Goal: Task Accomplishment & Management: Manage account settings

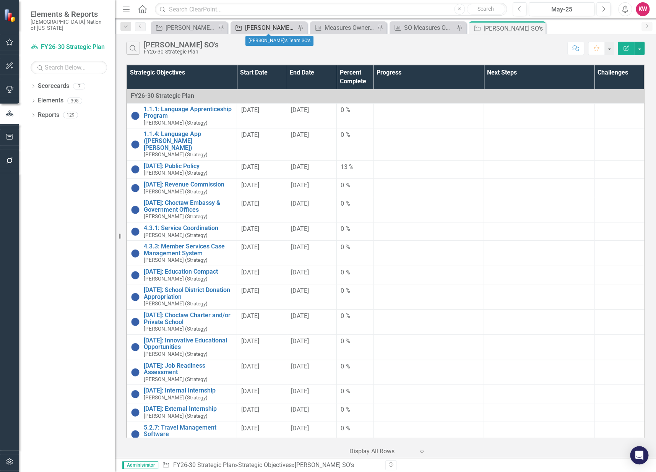
click at [264, 27] on div "[PERSON_NAME]'s Team SO's" at bounding box center [270, 28] width 50 height 10
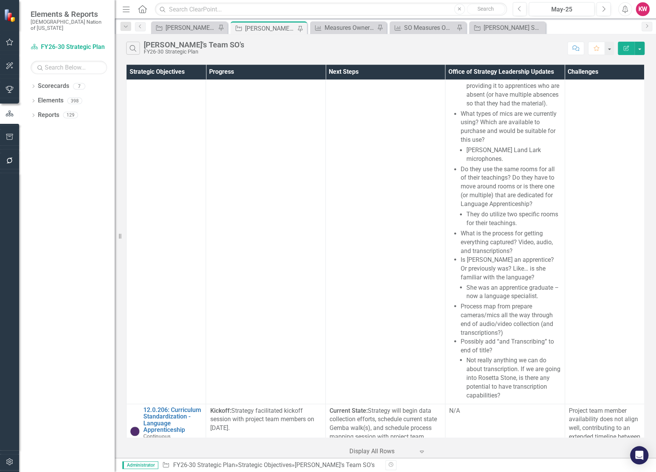
scroll to position [6298, 0]
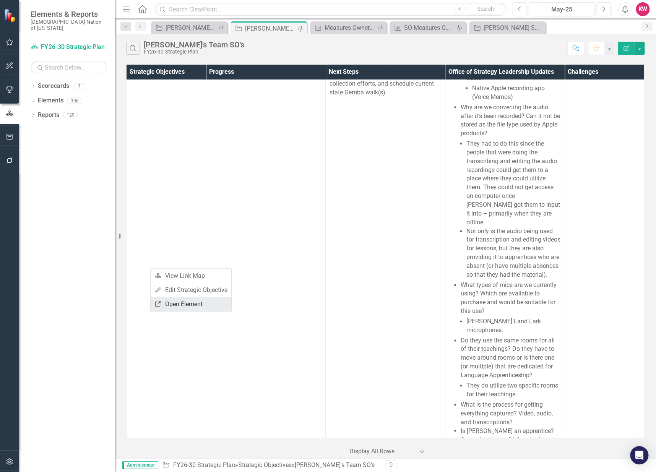
click at [172, 302] on link "Link Open Element" at bounding box center [191, 304] width 81 height 14
click at [142, 6] on icon "Home" at bounding box center [142, 9] width 10 height 8
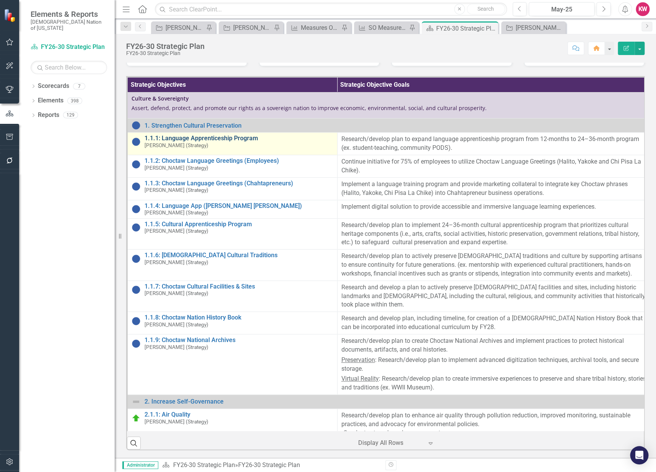
drag, startPoint x: 326, startPoint y: 223, endPoint x: 298, endPoint y: 216, distance: 29.5
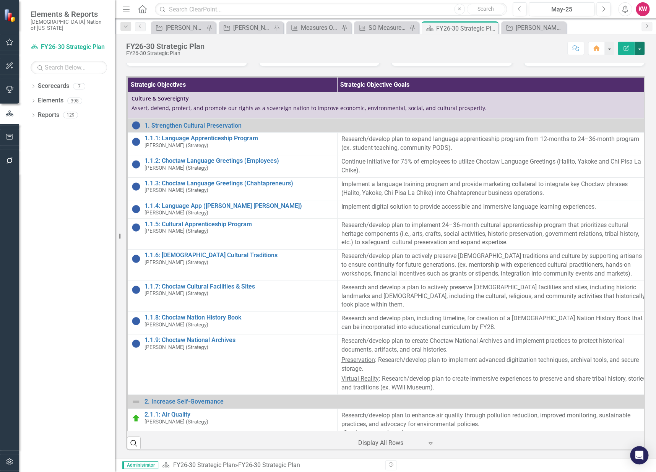
click at [643, 47] on button "button" at bounding box center [640, 48] width 10 height 13
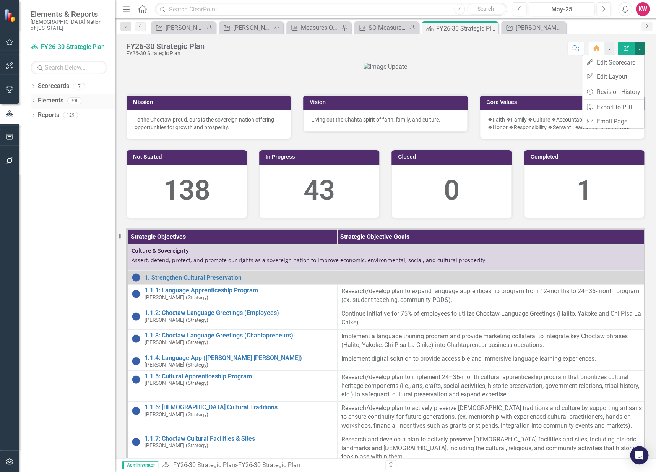
click at [44, 96] on link "Elements" at bounding box center [51, 100] width 26 height 9
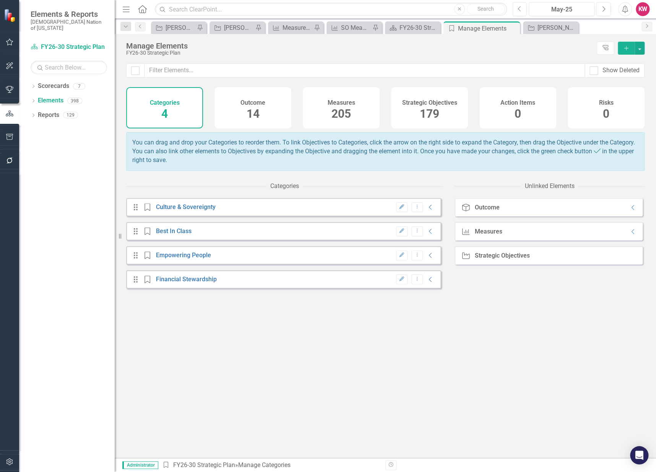
click at [254, 113] on span "14" at bounding box center [253, 113] width 13 height 13
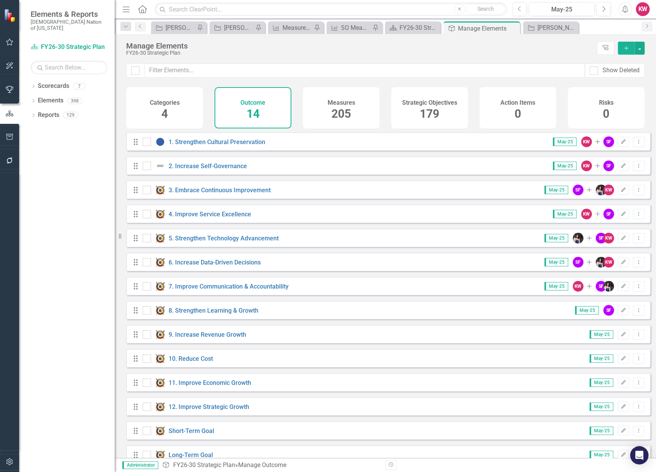
click at [165, 113] on span "4" at bounding box center [164, 113] width 7 height 13
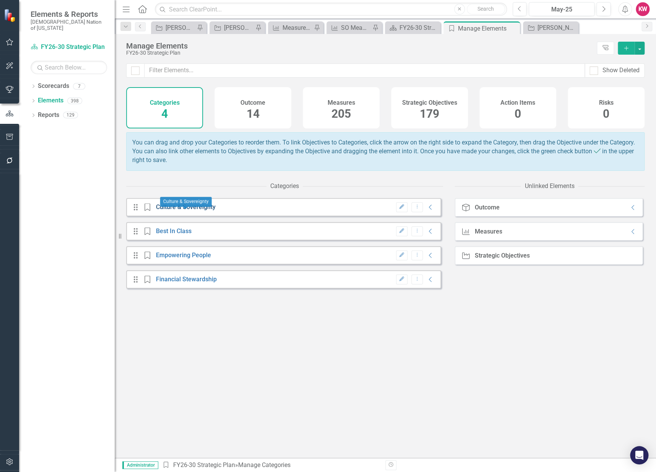
click at [207, 211] on link "Culture & Sovereignty" at bounding box center [186, 207] width 60 height 7
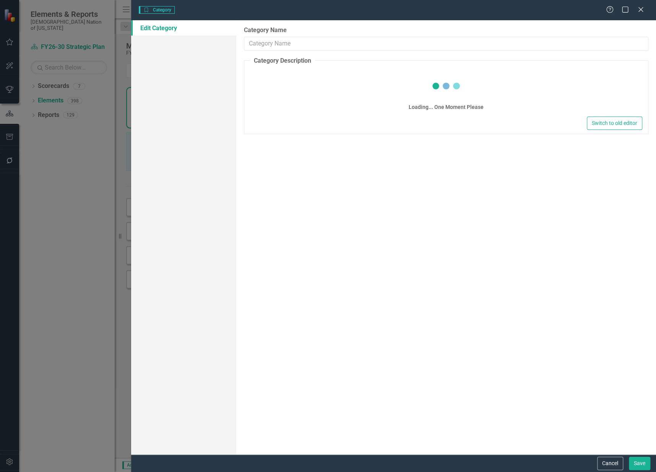
type input "Culture & Sovereignty"
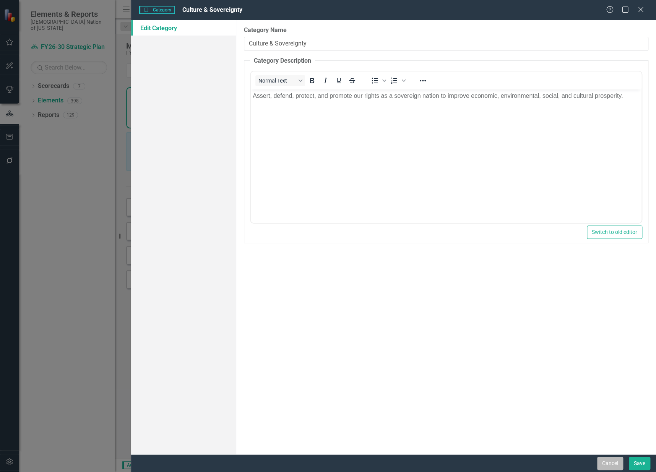
click at [611, 464] on button "Cancel" at bounding box center [611, 463] width 26 height 13
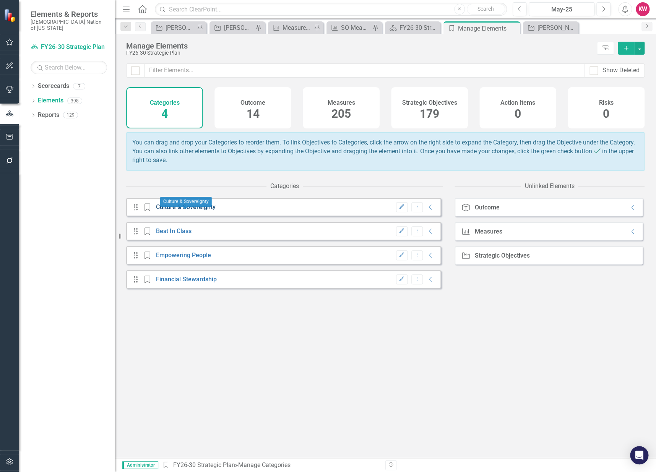
click at [168, 211] on link "Culture & Sovereignty" at bounding box center [186, 207] width 60 height 7
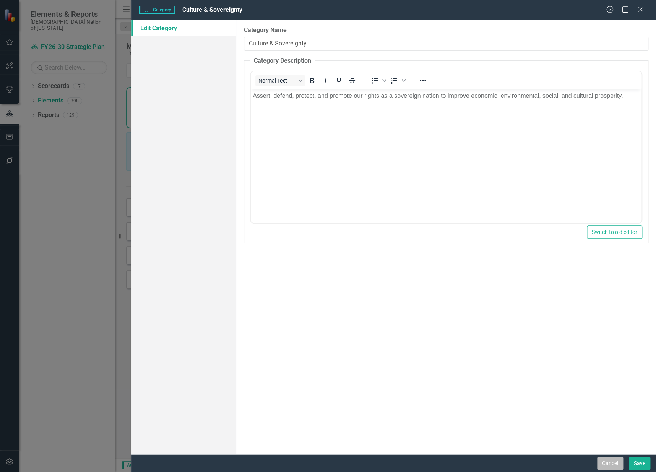
click at [609, 461] on button "Cancel" at bounding box center [611, 463] width 26 height 13
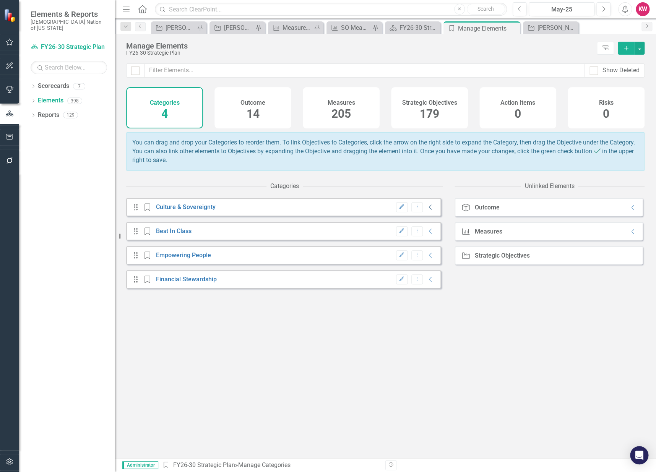
click at [427, 210] on icon "Collapse" at bounding box center [431, 207] width 8 height 6
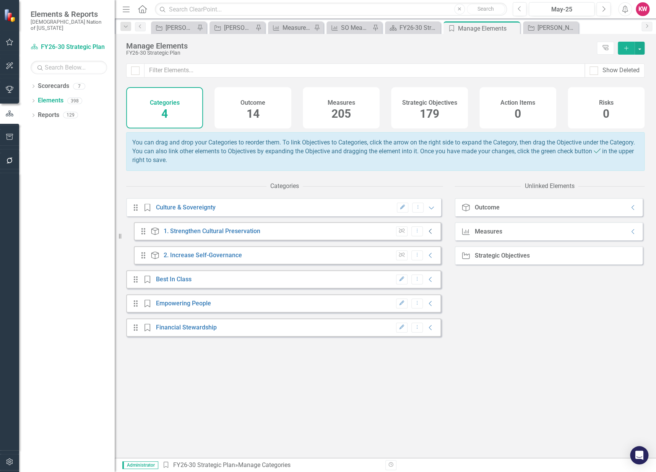
click at [427, 235] on icon "Collapse" at bounding box center [431, 231] width 8 height 6
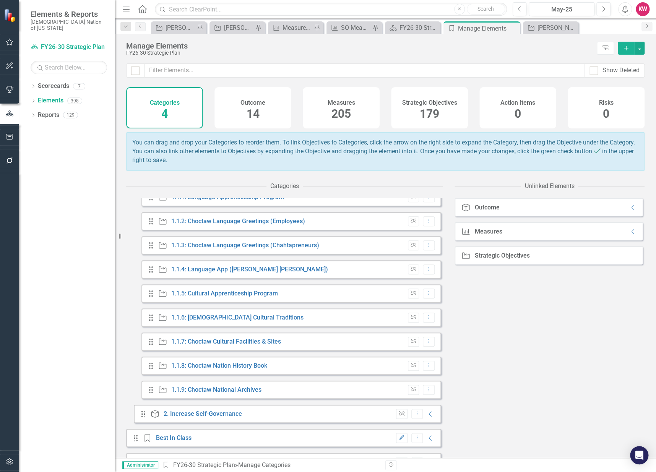
scroll to position [297, 0]
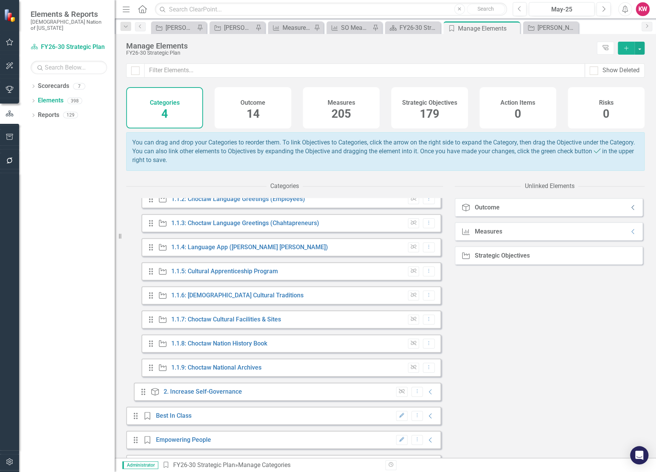
click at [630, 211] on icon "Collapse" at bounding box center [634, 208] width 8 height 6
click at [630, 211] on icon "Expanded" at bounding box center [634, 208] width 8 height 6
click at [630, 235] on icon "Collapse" at bounding box center [634, 232] width 8 height 6
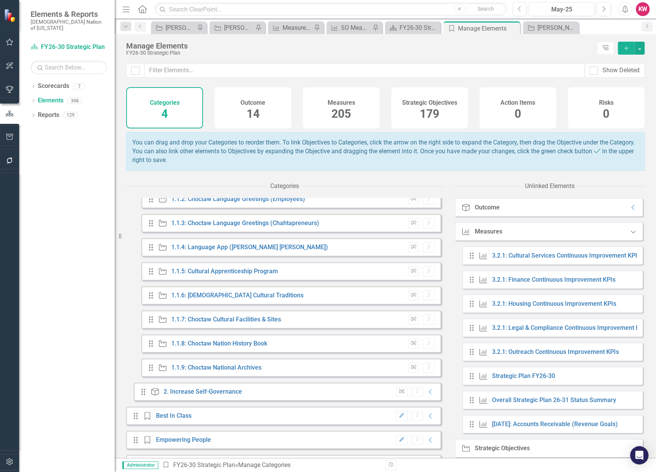
click at [630, 235] on icon "Expanded" at bounding box center [634, 232] width 8 height 6
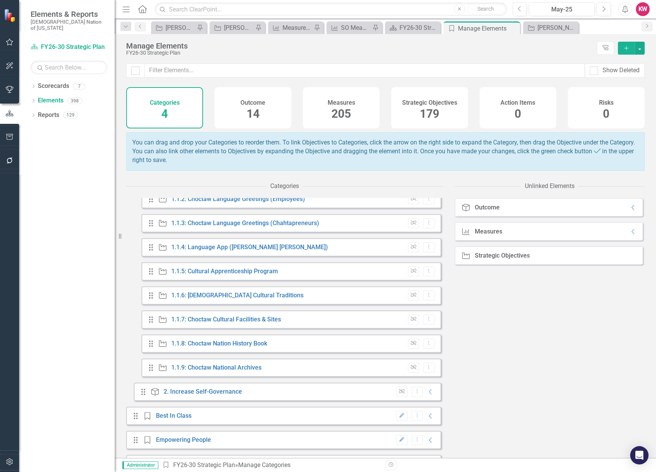
scroll to position [0, 0]
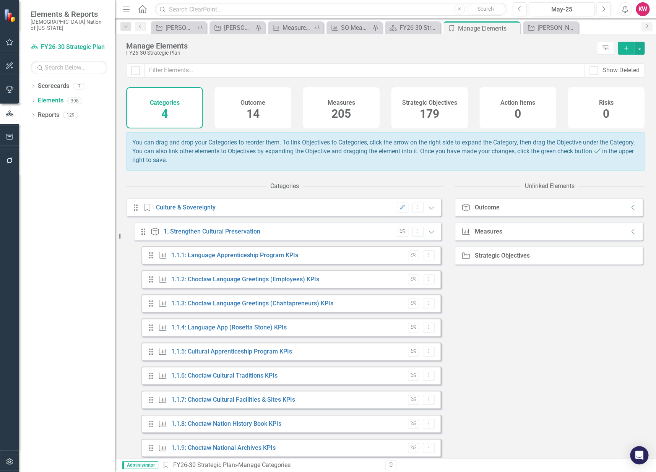
click at [258, 112] on span "14" at bounding box center [253, 113] width 13 height 13
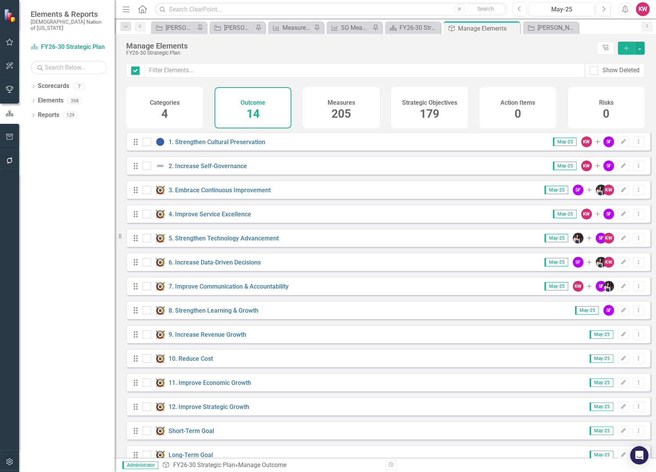
checkbox input "false"
click at [222, 146] on link "1. Strengthen Cultural Preservation" at bounding box center [217, 141] width 97 height 7
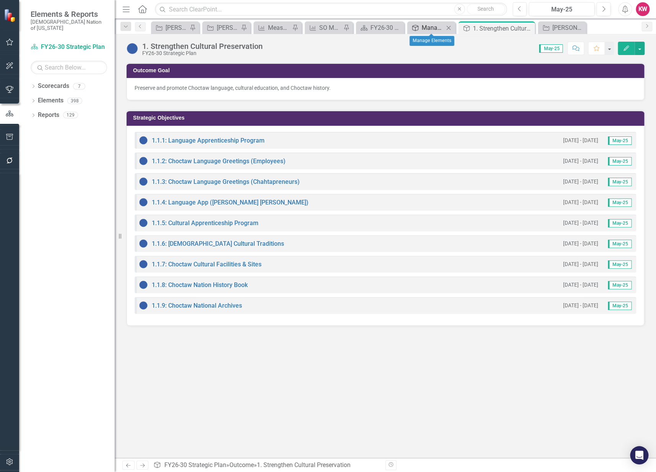
click at [443, 26] on div "Manage Elements" at bounding box center [433, 28] width 22 height 10
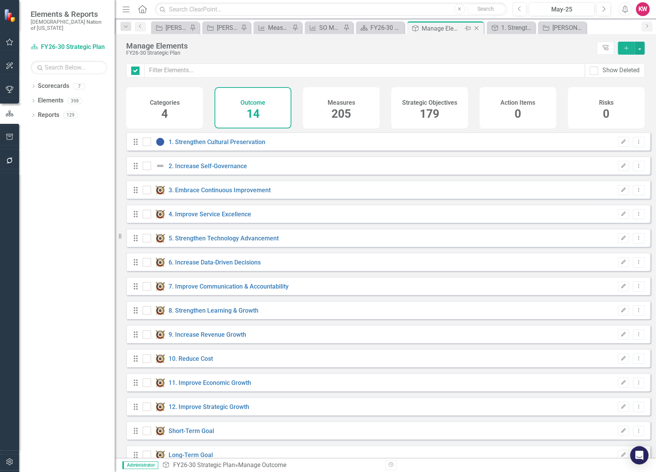
checkbox input "false"
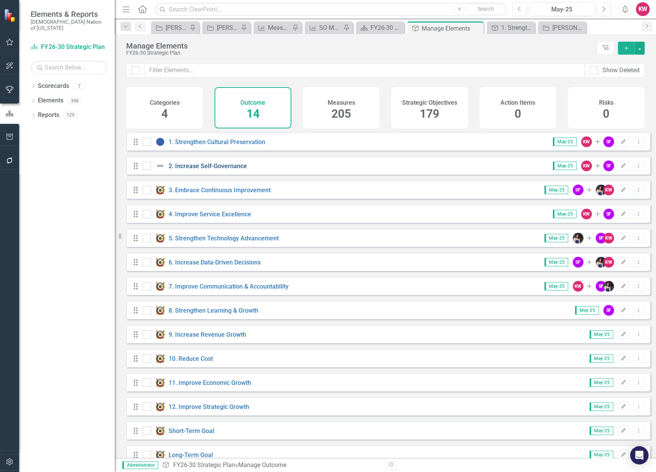
click at [219, 169] on link "2. Increase Self-Governance" at bounding box center [208, 166] width 78 height 7
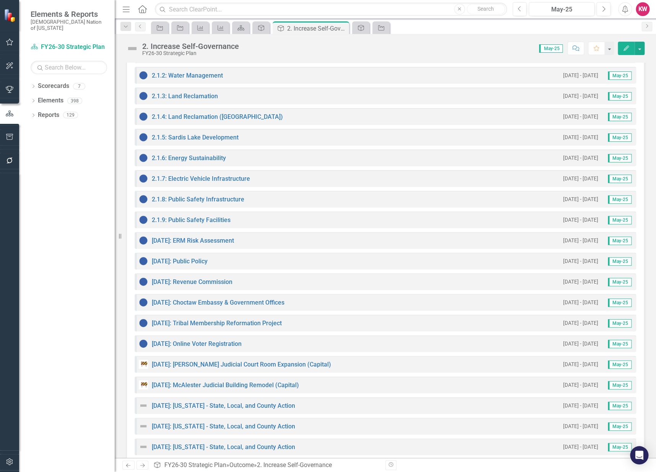
scroll to position [58, 0]
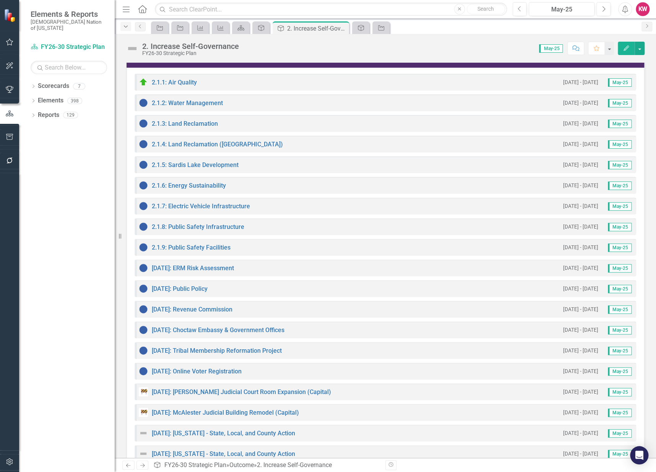
click at [127, 24] on icon "Dropdown" at bounding box center [125, 26] width 7 height 5
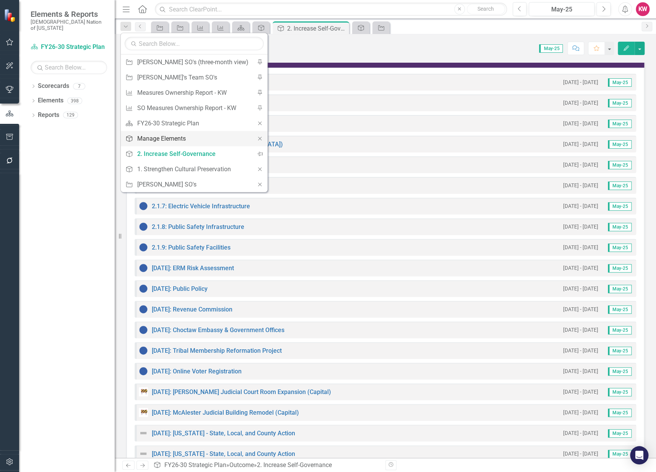
click at [164, 143] on link "Outcome Manage Elements" at bounding box center [187, 139] width 132 height 14
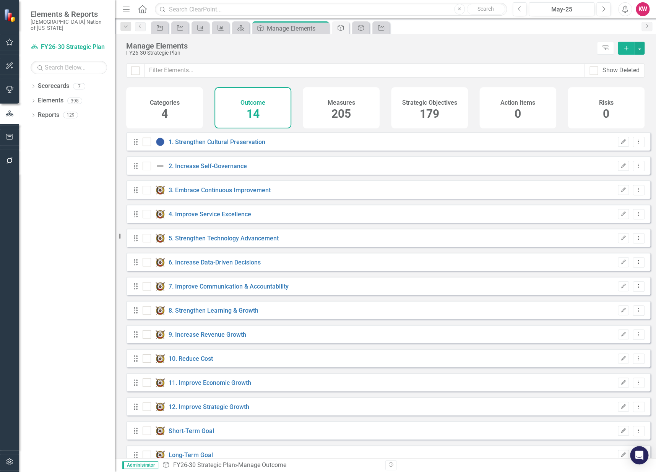
checkbox input "false"
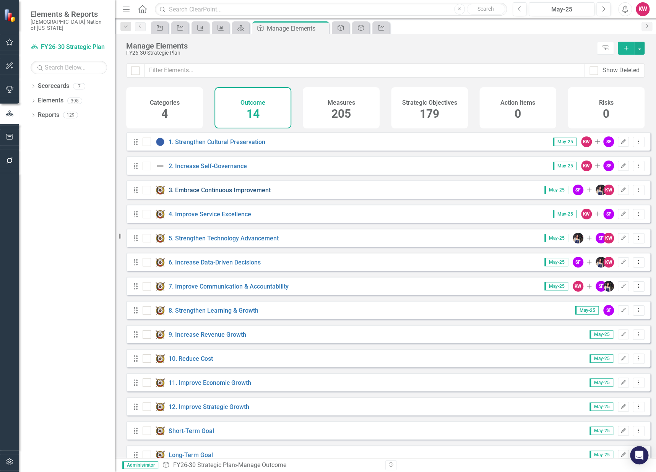
click at [202, 194] on link "3. Embrace Continuous Improvement" at bounding box center [220, 190] width 102 height 7
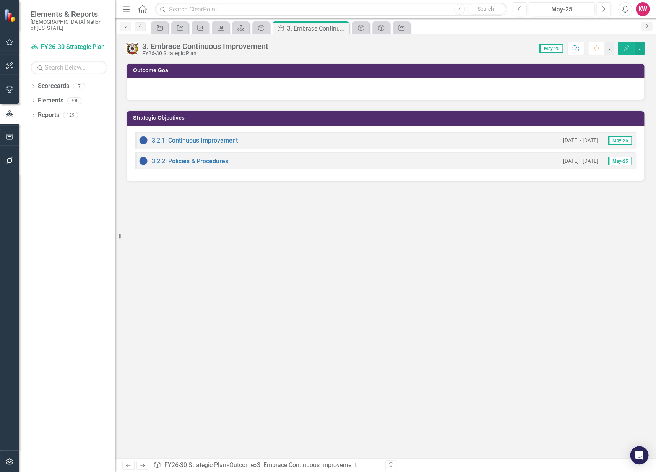
click at [126, 26] on icon "button" at bounding box center [126, 27] width 4 height 2
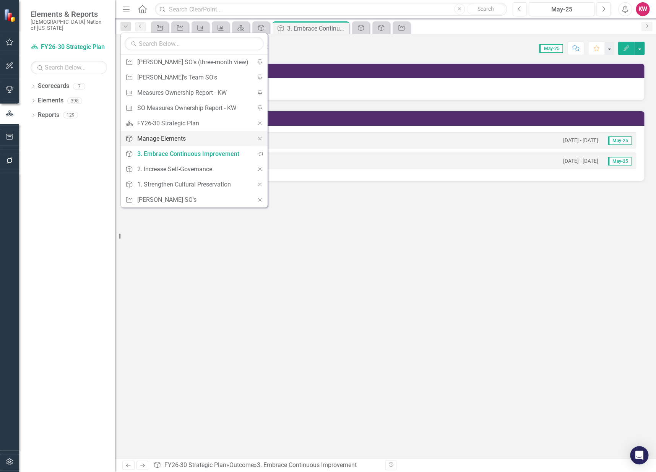
click at [164, 139] on div "Manage Elements" at bounding box center [192, 139] width 111 height 10
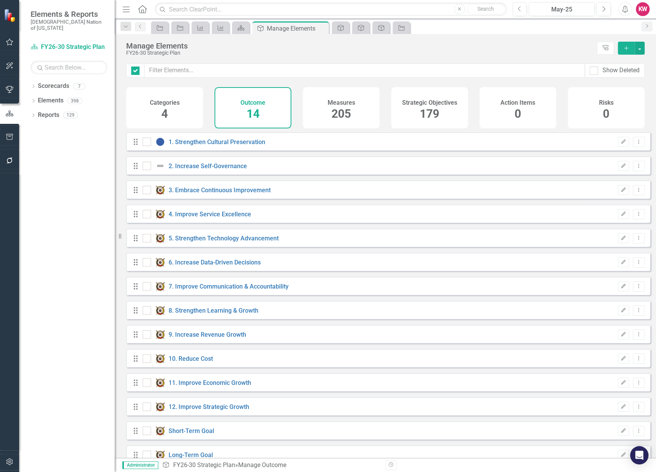
checkbox input "false"
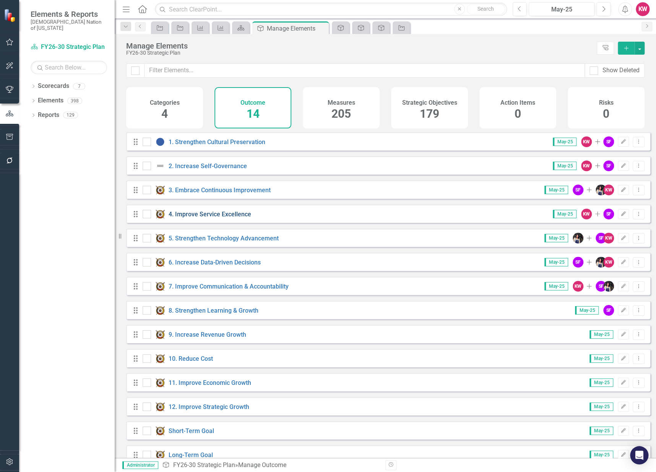
click at [205, 218] on link "4. Improve Service Excellence" at bounding box center [210, 214] width 83 height 7
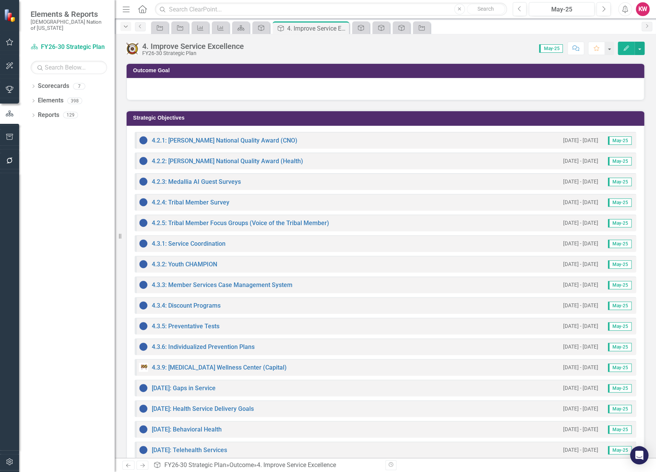
click at [127, 28] on icon "Dropdown" at bounding box center [125, 26] width 7 height 5
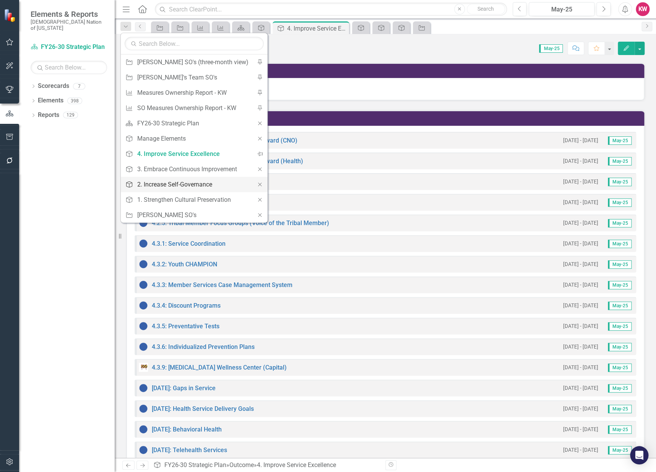
click at [173, 185] on div "2. Increase Self-Governance" at bounding box center [192, 185] width 111 height 10
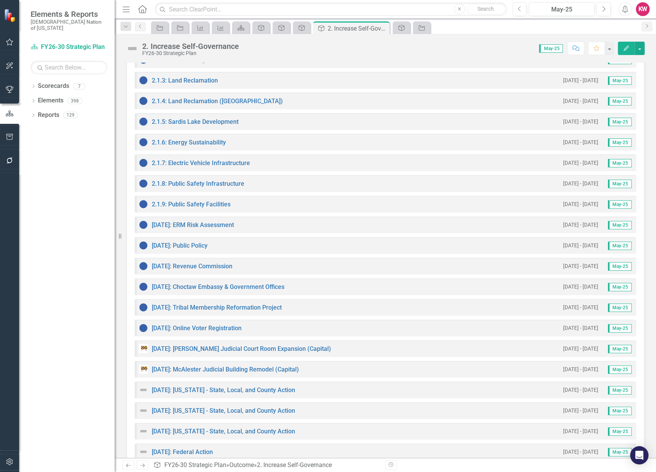
scroll to position [143, 0]
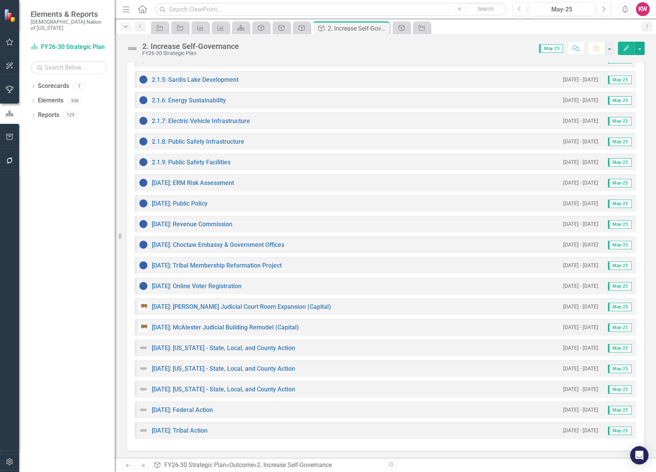
click at [121, 29] on div "Dropdown" at bounding box center [126, 26] width 11 height 9
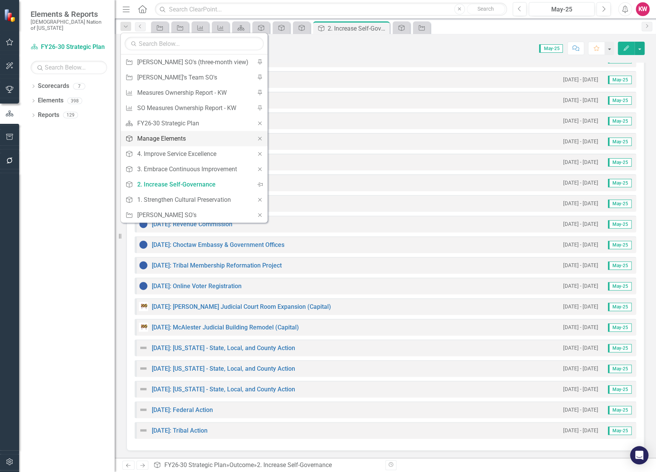
click at [141, 135] on div "Manage Elements" at bounding box center [192, 139] width 111 height 10
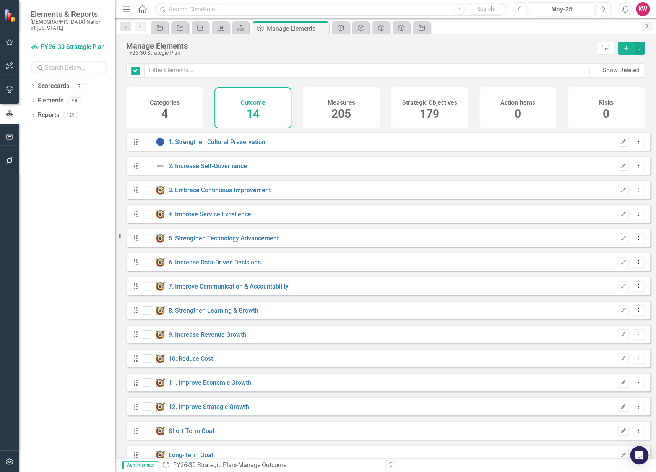
checkbox input "false"
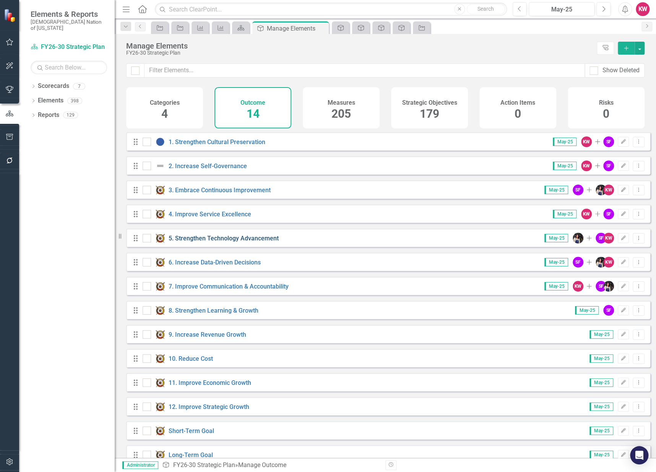
click at [213, 242] on link "5. Strengthen Technology Advancement" at bounding box center [224, 238] width 110 height 7
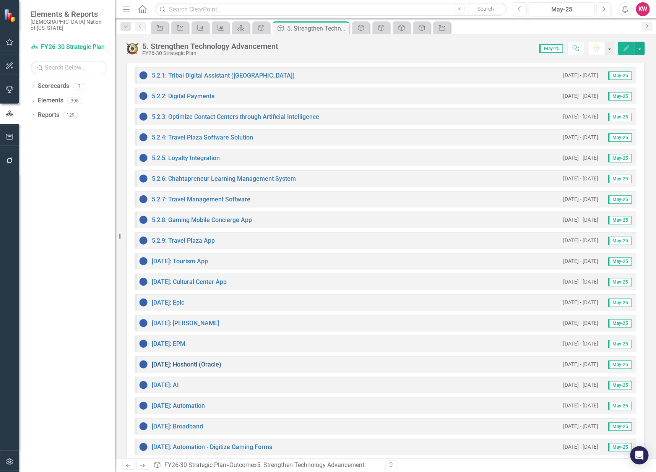
scroll to position [81, 0]
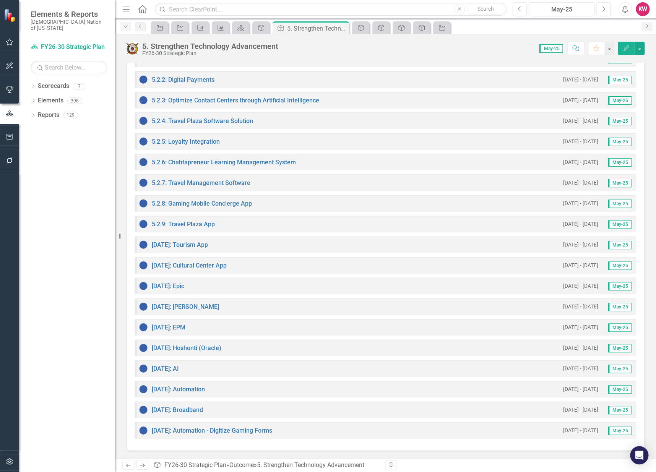
click at [125, 28] on icon "Dropdown" at bounding box center [125, 26] width 7 height 5
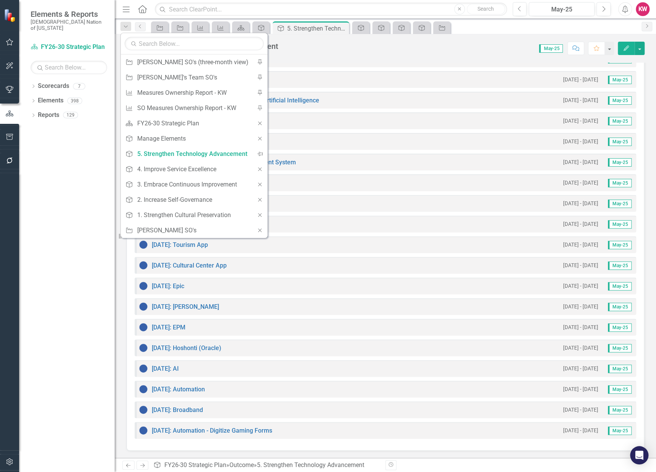
click at [59, 263] on div "Dropdown Scorecards 7 FY26-30 Strategic Plan Continuous Improvement FY26-30 Ope…" at bounding box center [67, 276] width 96 height 392
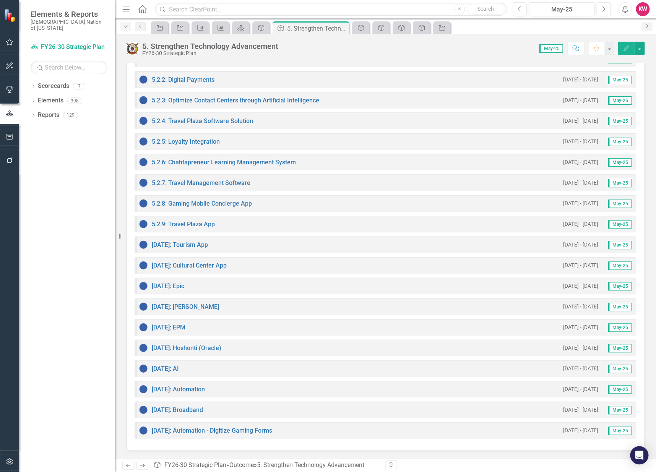
click at [125, 27] on icon "Dropdown" at bounding box center [125, 26] width 7 height 5
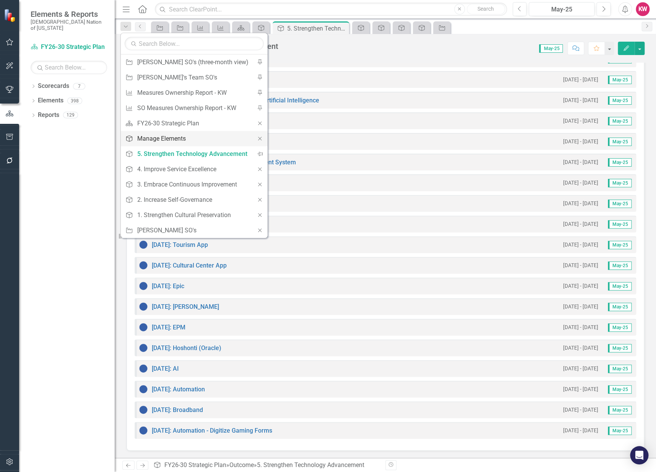
click at [148, 139] on div "Manage Elements" at bounding box center [192, 139] width 111 height 10
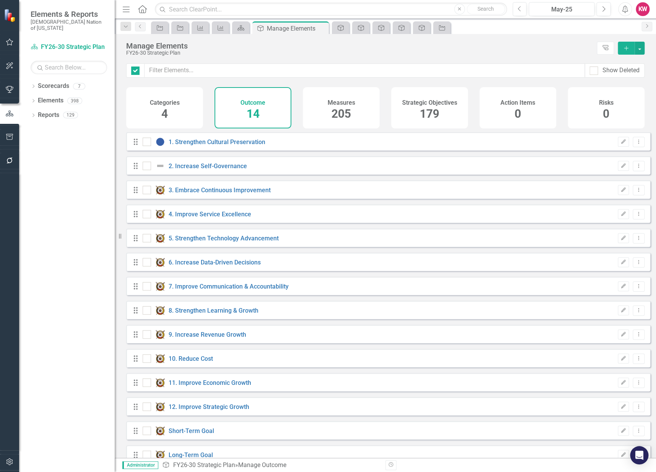
checkbox input "false"
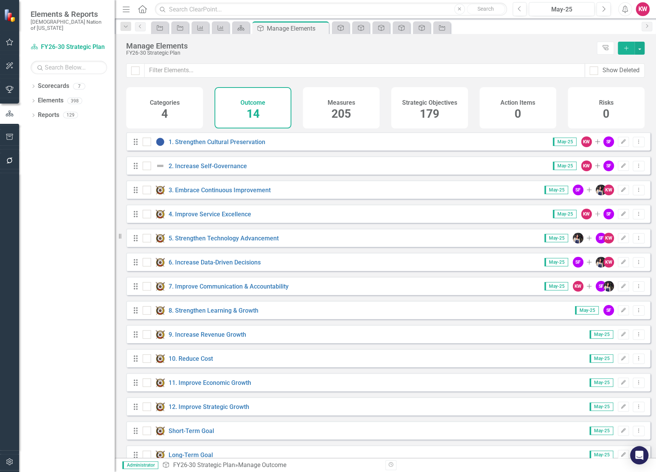
scroll to position [17, 0]
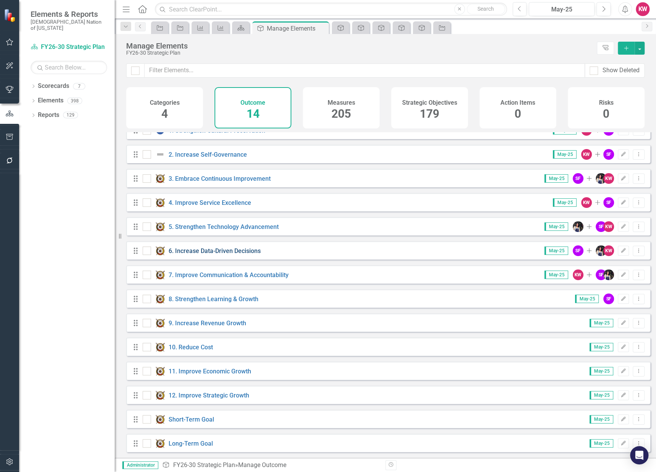
click at [202, 250] on link "6. Increase Data-Driven Decisions" at bounding box center [215, 251] width 92 height 7
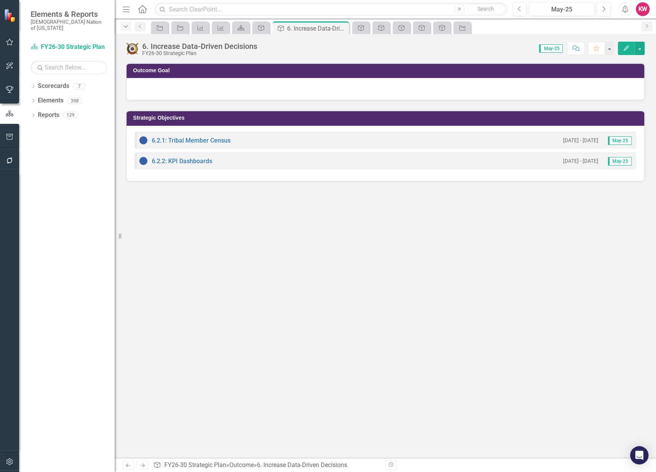
click at [122, 24] on icon "Dropdown" at bounding box center [125, 26] width 7 height 5
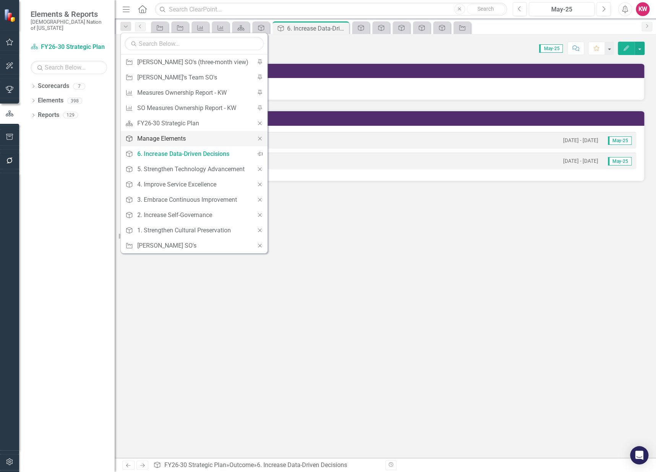
click at [155, 139] on div "Manage Elements" at bounding box center [192, 139] width 111 height 10
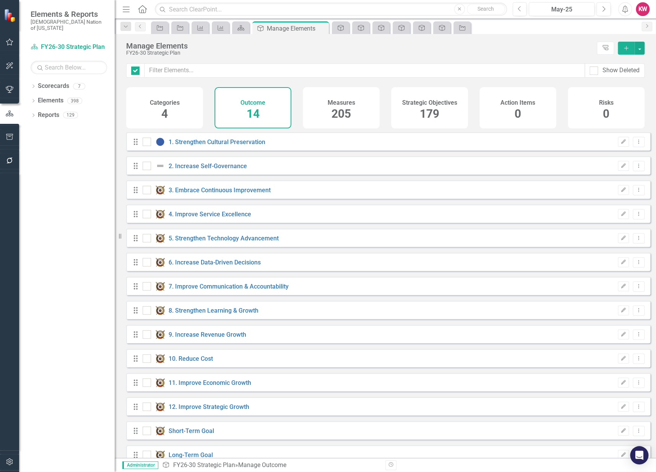
checkbox input "false"
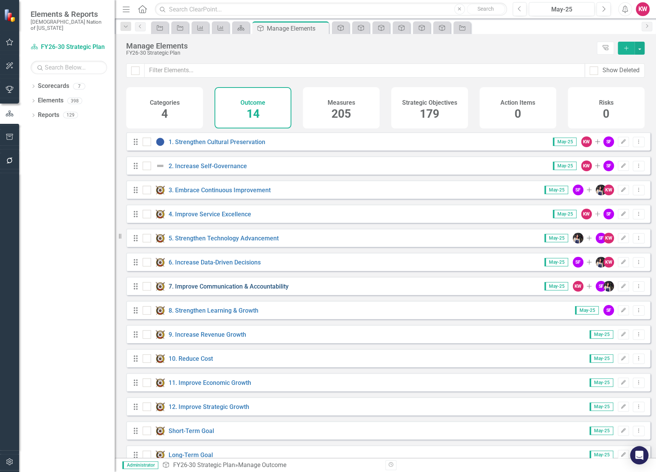
click at [227, 290] on link "7. Improve Communication & Accountability" at bounding box center [229, 286] width 120 height 7
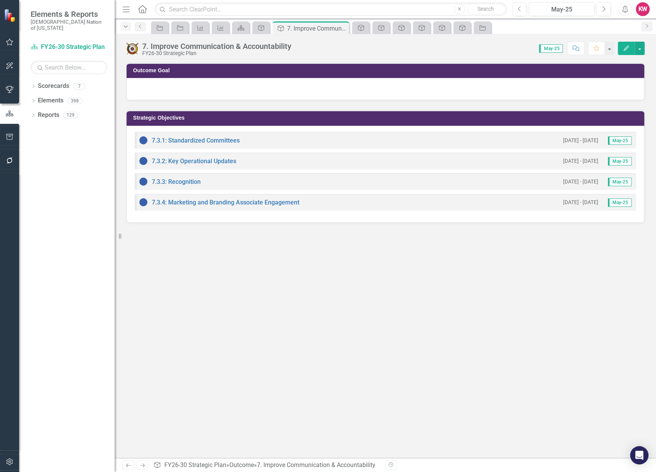
click at [126, 30] on div "Dropdown" at bounding box center [126, 26] width 11 height 9
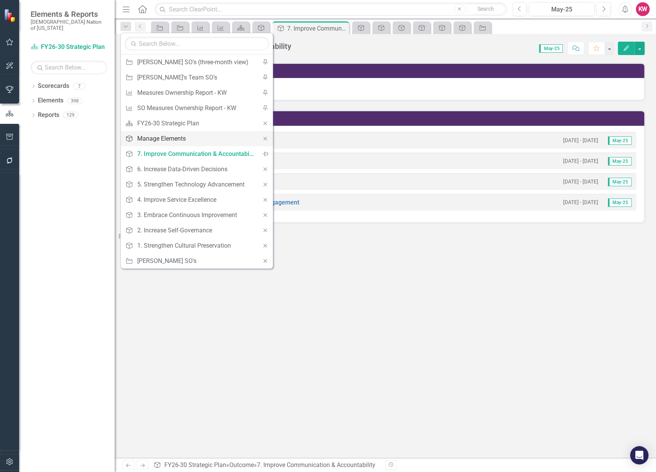
click at [160, 142] on div "Manage Elements" at bounding box center [195, 139] width 117 height 10
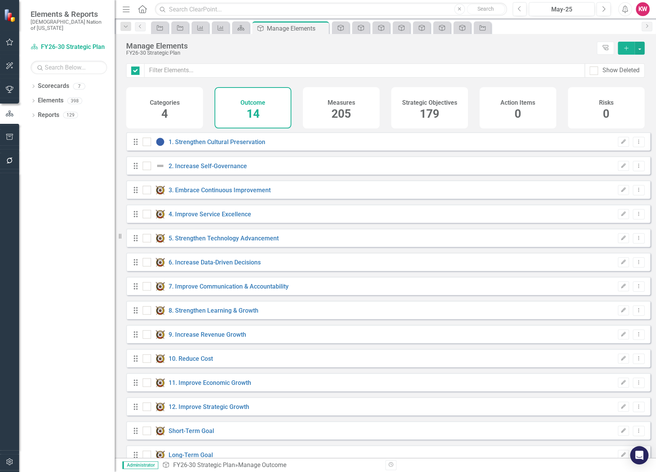
checkbox input "false"
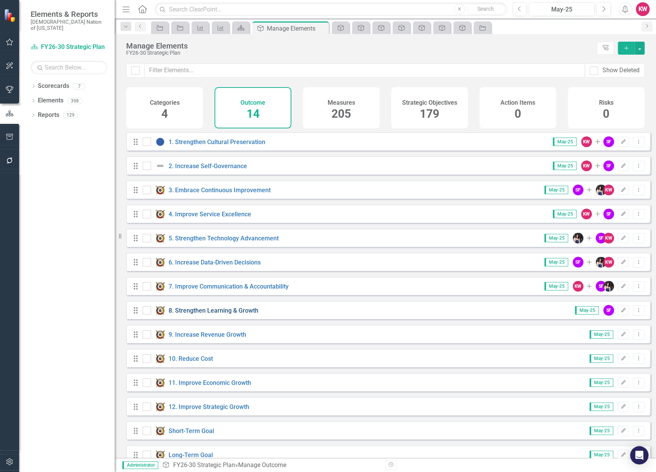
click at [192, 314] on link "8. Strengthen Learning & Growth" at bounding box center [214, 310] width 90 height 7
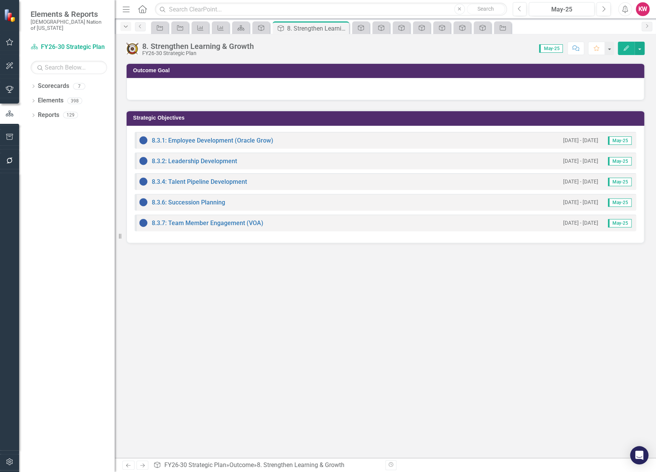
click at [126, 24] on icon "Dropdown" at bounding box center [125, 26] width 7 height 5
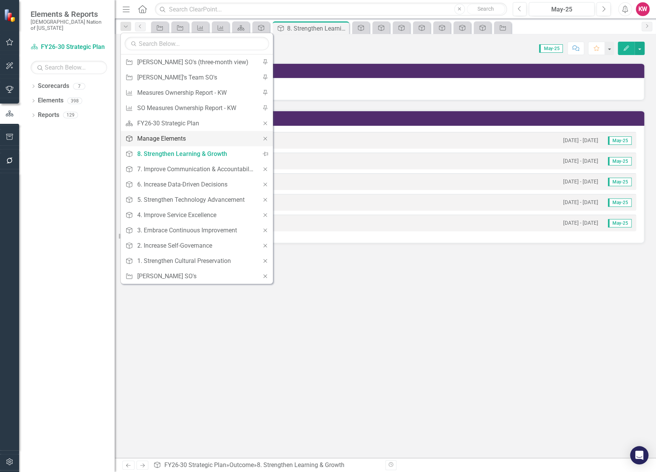
click at [150, 141] on div "Manage Elements" at bounding box center [195, 139] width 117 height 10
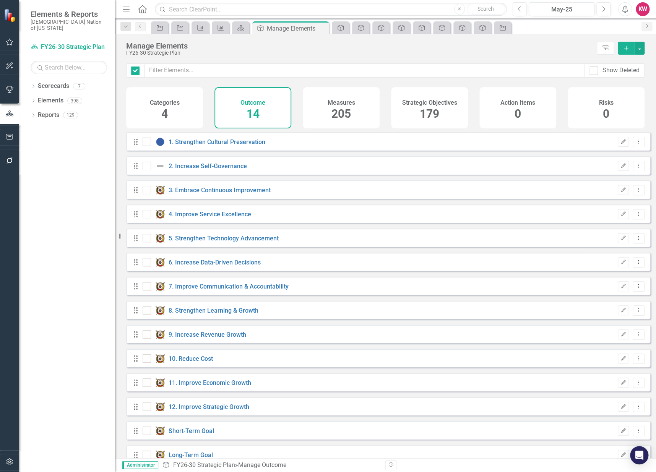
checkbox input "false"
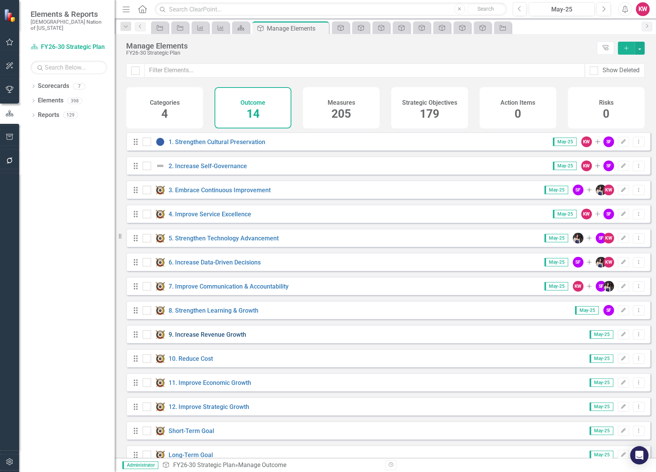
click at [198, 339] on link "9. Increase Revenue Growth" at bounding box center [208, 334] width 78 height 7
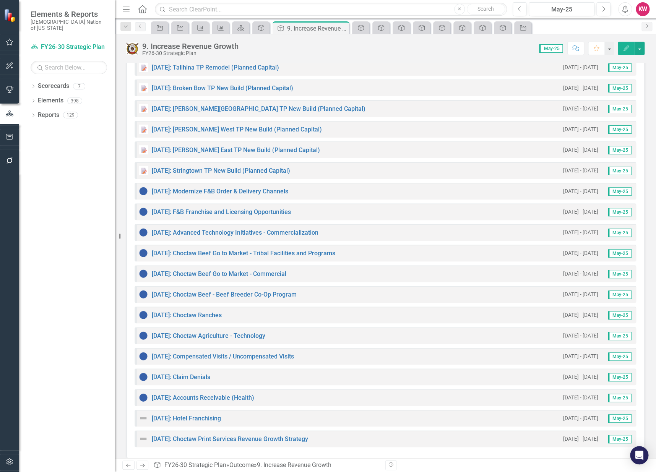
scroll to position [825, 0]
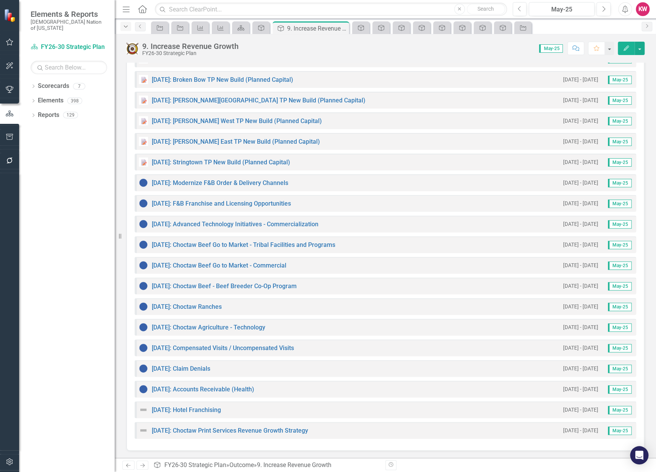
click at [125, 29] on div "Dropdown" at bounding box center [126, 26] width 11 height 9
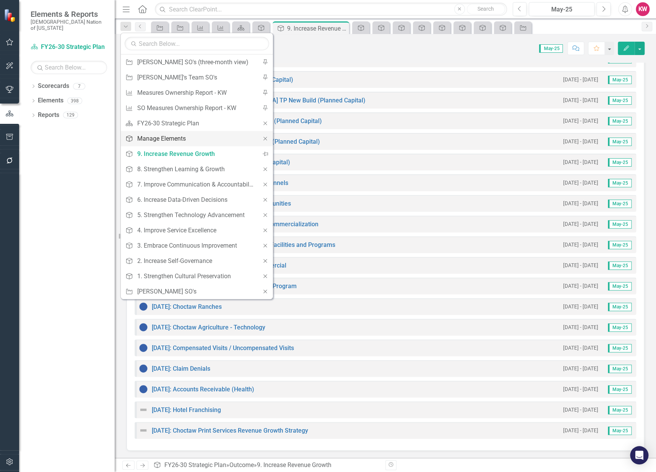
click at [153, 138] on div "Manage Elements" at bounding box center [195, 139] width 117 height 10
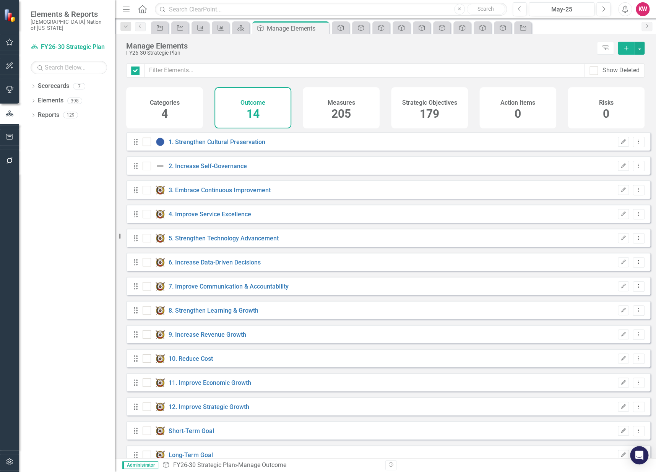
checkbox input "false"
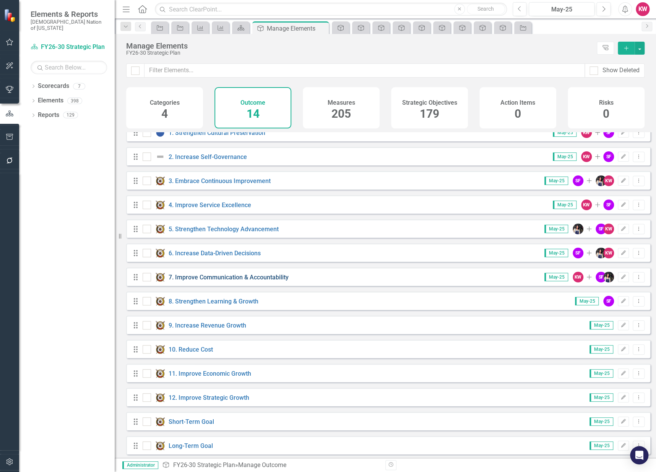
scroll to position [17, 0]
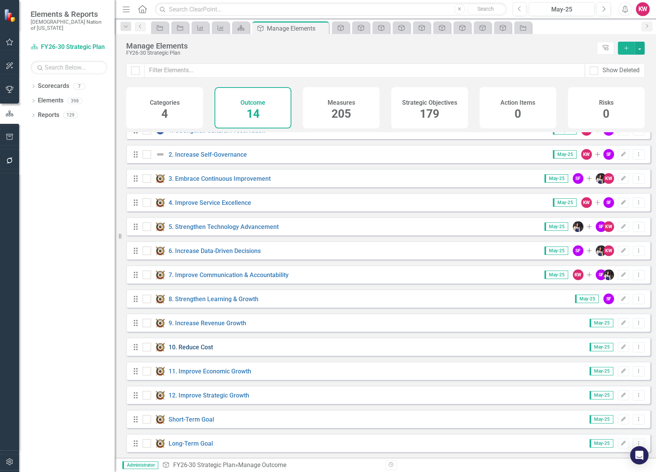
click at [192, 347] on link "10. Reduce Cost" at bounding box center [191, 347] width 44 height 7
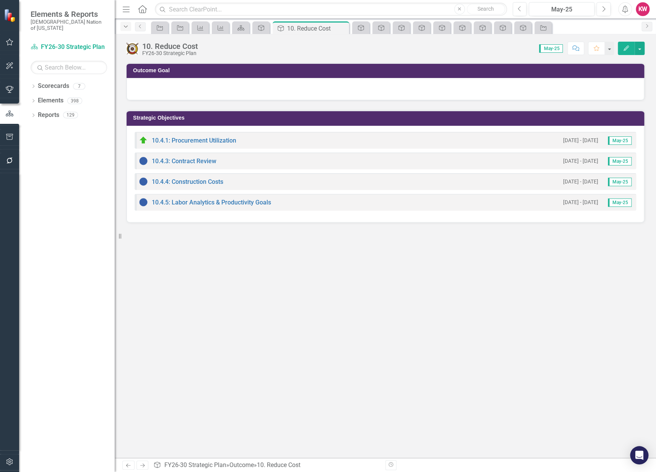
click at [127, 25] on icon "Dropdown" at bounding box center [125, 26] width 7 height 5
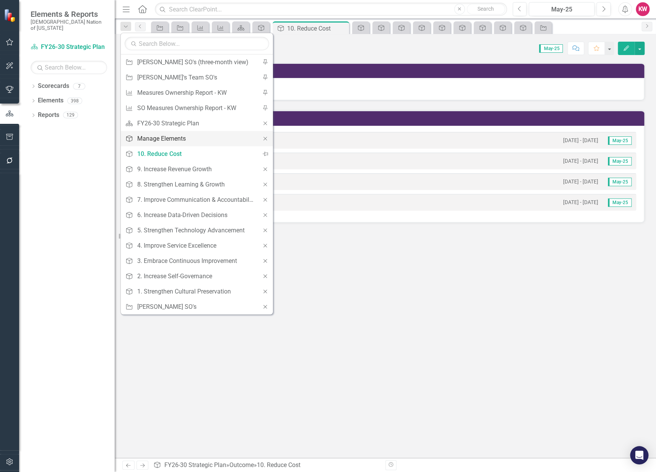
click at [153, 138] on div "Manage Elements" at bounding box center [195, 139] width 117 height 10
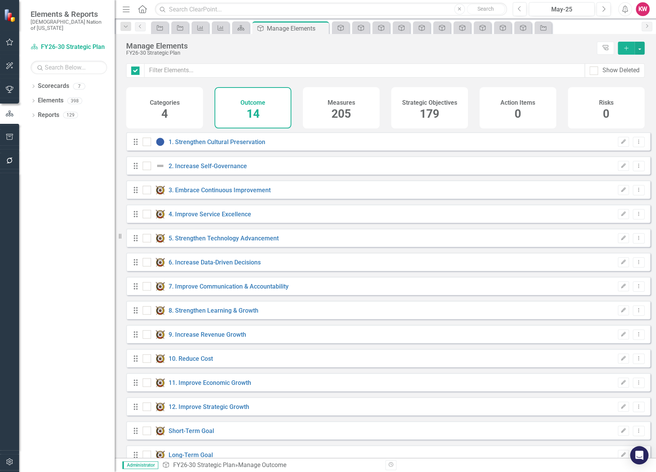
checkbox input "false"
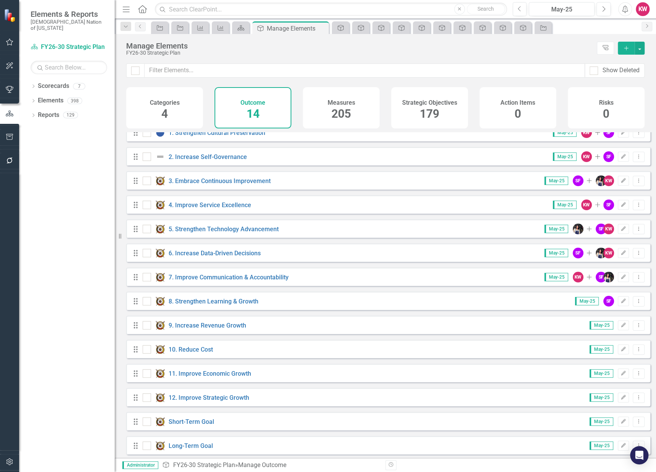
scroll to position [17, 0]
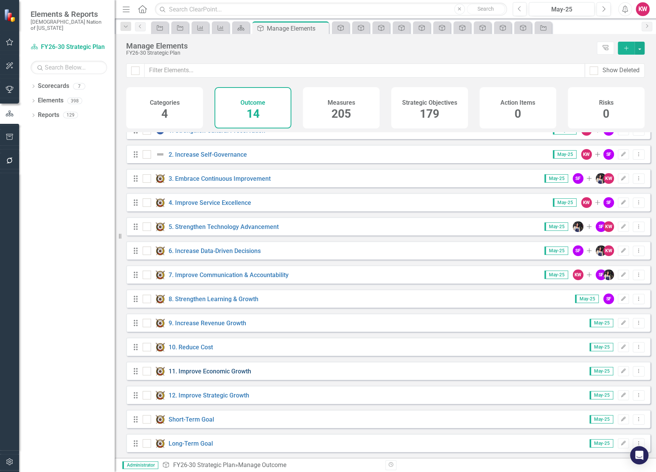
click at [203, 372] on link "11. Improve Economic Growth" at bounding box center [210, 371] width 83 height 7
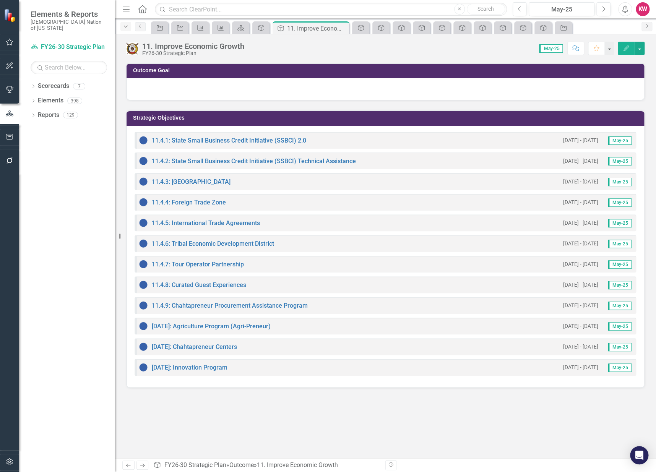
click at [126, 28] on icon "Dropdown" at bounding box center [125, 26] width 7 height 5
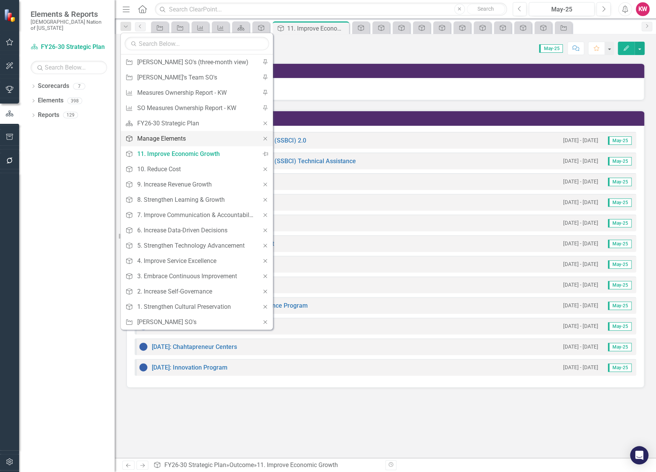
click at [152, 137] on div "Manage Elements" at bounding box center [195, 139] width 117 height 10
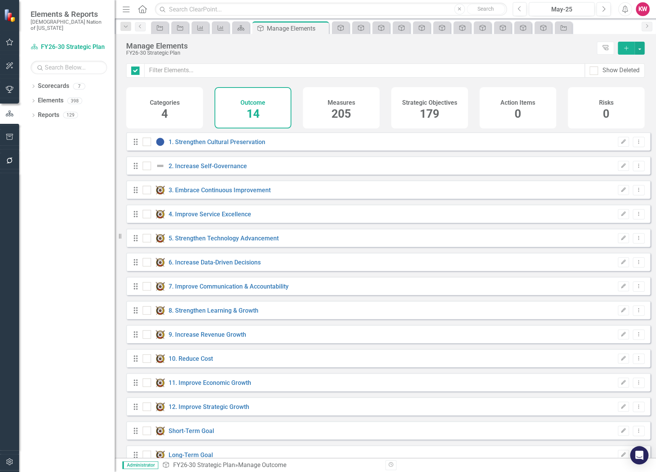
checkbox input "false"
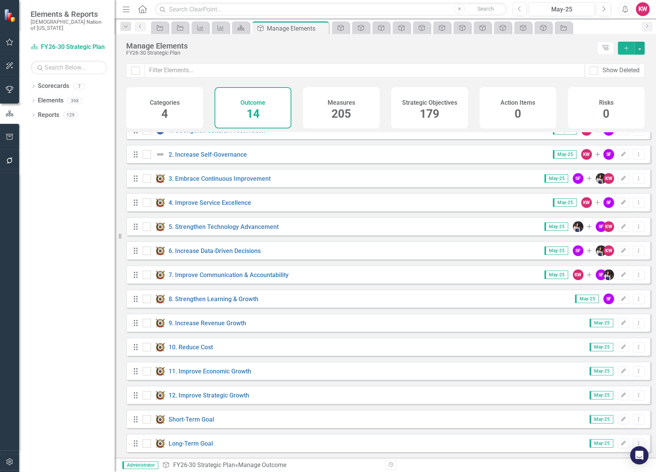
scroll to position [17, 0]
click at [220, 393] on link "12. Improve Strategic Growth" at bounding box center [209, 395] width 81 height 7
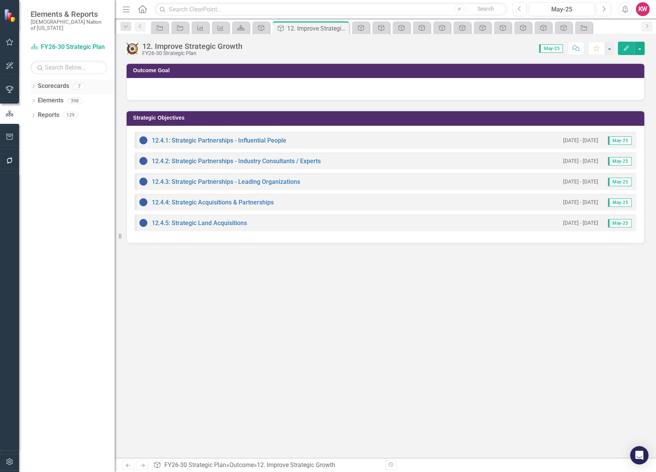
click at [34, 85] on icon "Dropdown" at bounding box center [33, 87] width 5 height 4
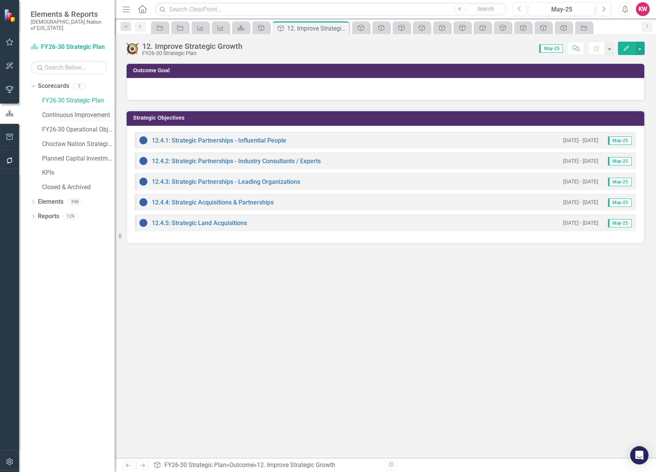
click at [60, 111] on link "Continuous Improvement" at bounding box center [78, 115] width 73 height 9
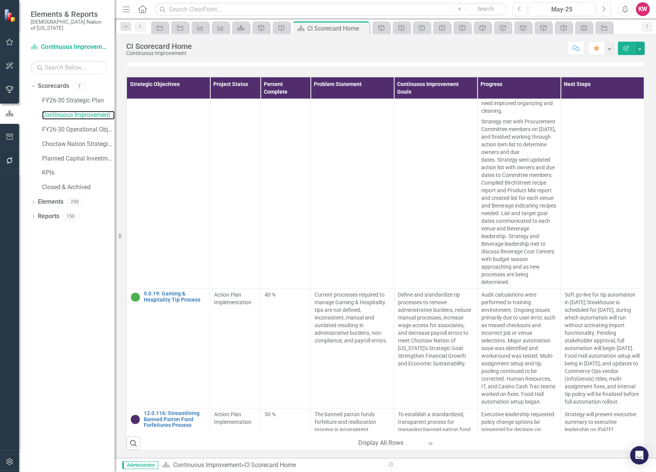
scroll to position [150, 0]
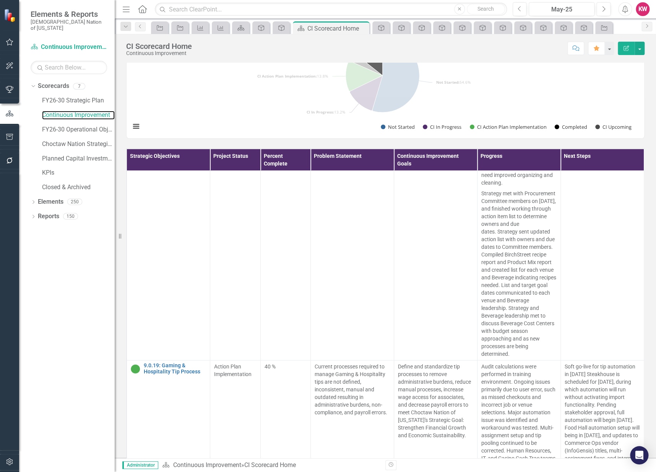
click at [370, 75] on icon "CI Upcoming, 25." at bounding box center [368, 57] width 28 height 37
click at [377, 75] on icon "CI Upcoming, 25." at bounding box center [368, 57] width 28 height 37
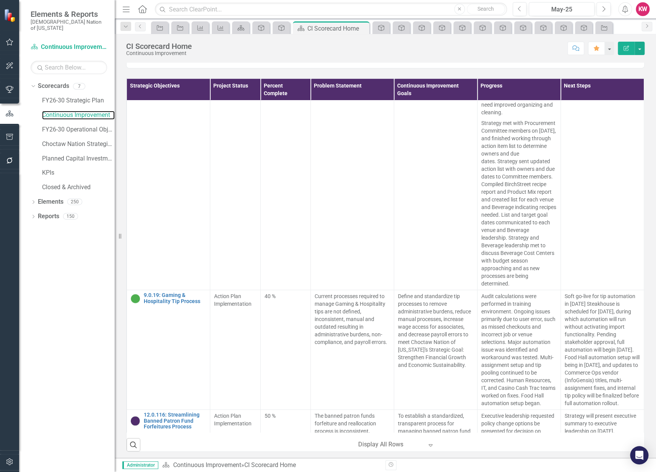
scroll to position [235, 0]
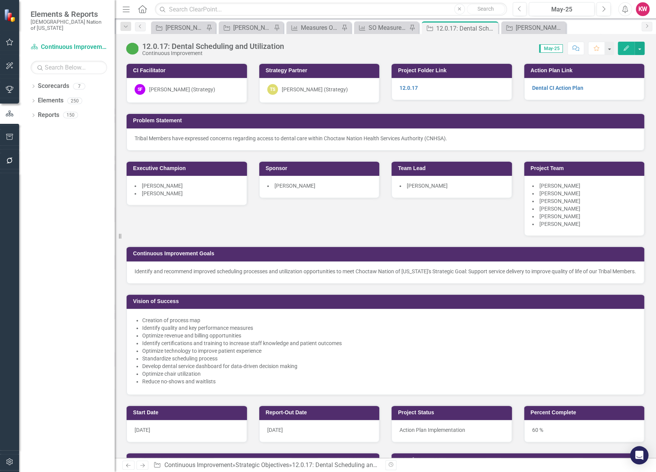
scroll to position [127, 0]
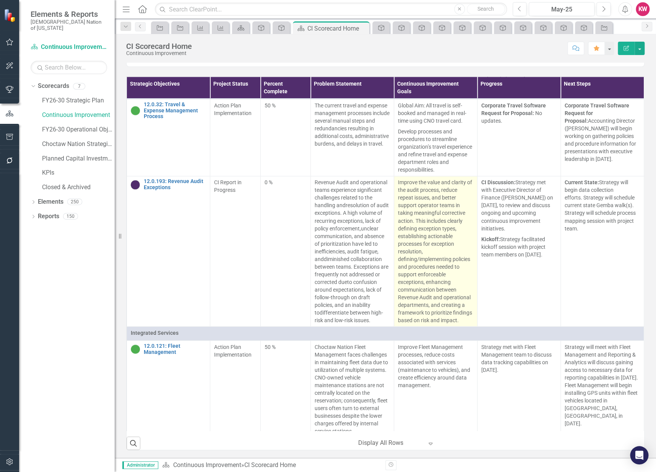
scroll to position [2083, 0]
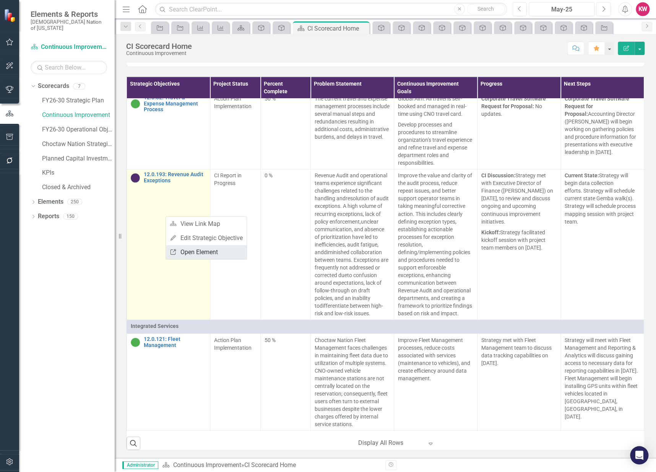
click at [195, 256] on link "Link Open Element" at bounding box center [206, 252] width 81 height 14
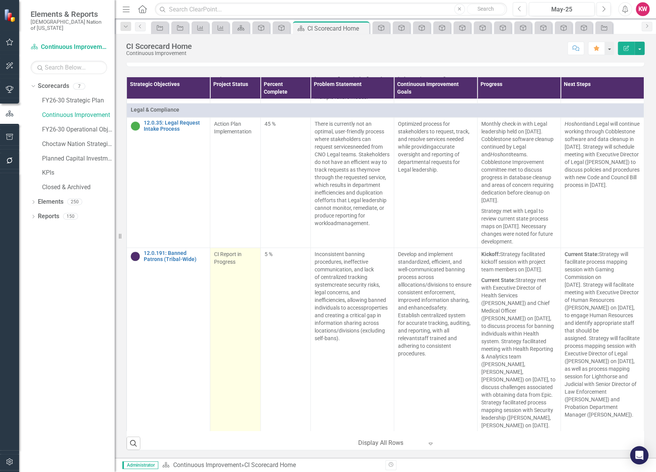
scroll to position [2465, 0]
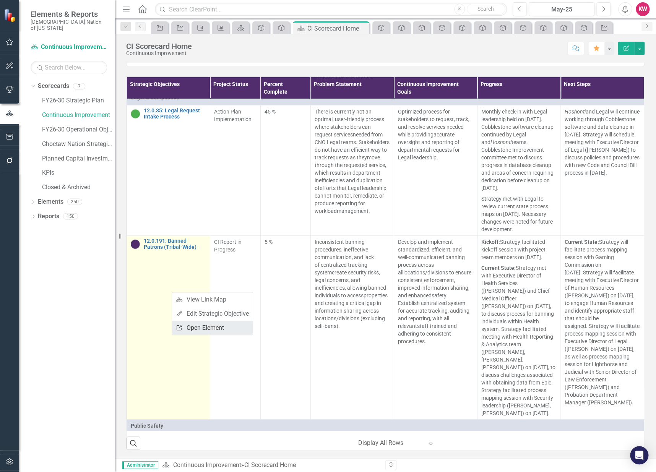
click at [205, 328] on link "Link Open Element" at bounding box center [212, 328] width 81 height 14
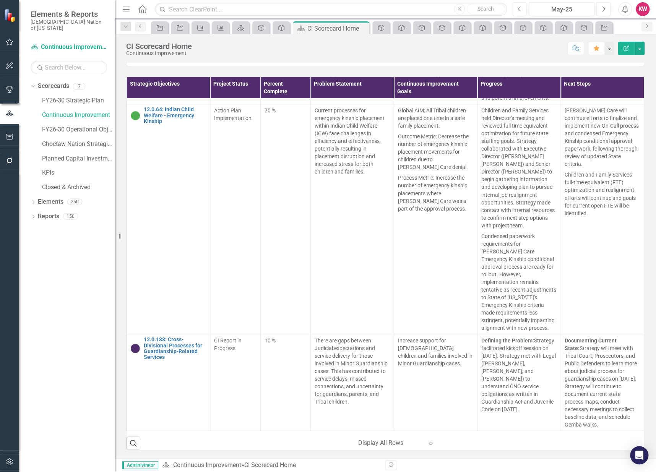
scroll to position [8117, 0]
